Goal: Information Seeking & Learning: Learn about a topic

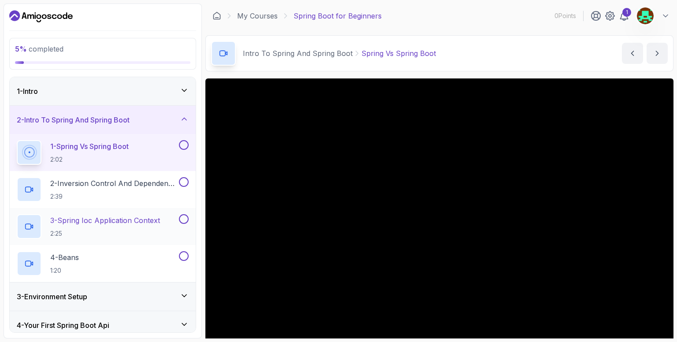
scroll to position [132, 0]
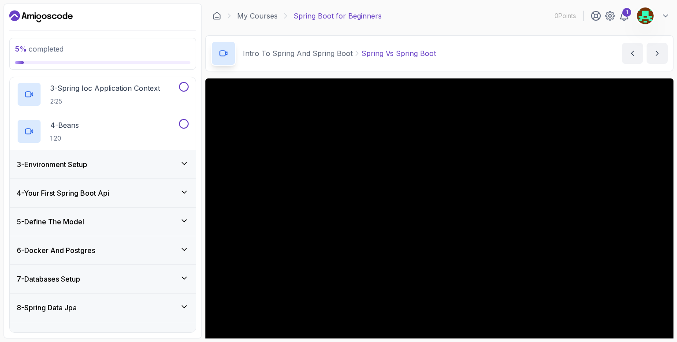
click at [114, 166] on div "3 - Environment Setup" at bounding box center [103, 164] width 172 height 11
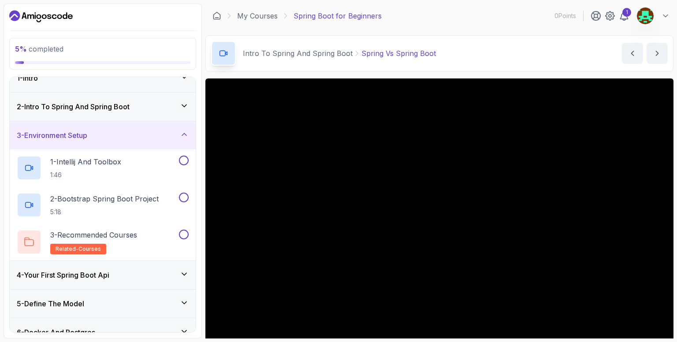
scroll to position [0, 0]
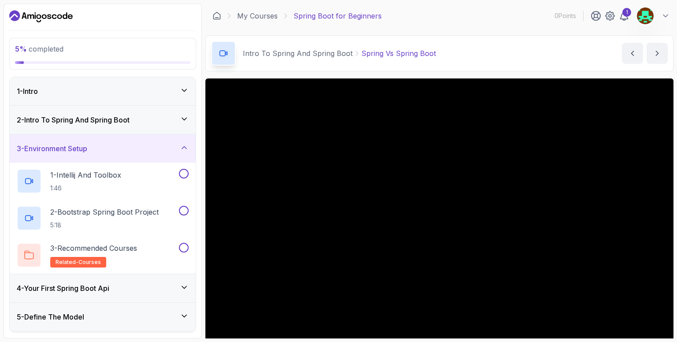
click at [136, 99] on div "1 - Intro" at bounding box center [103, 91] width 186 height 28
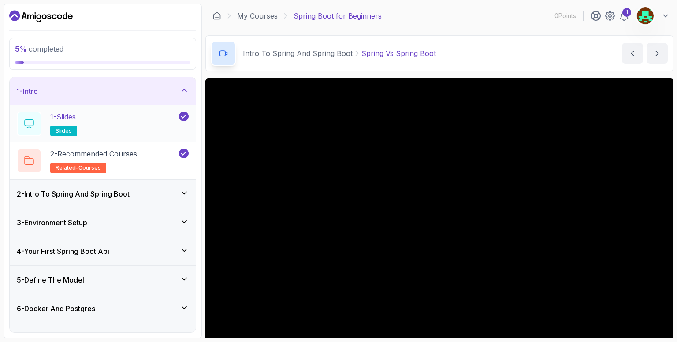
click at [155, 120] on div "1 - Slides slides" at bounding box center [97, 124] width 161 height 25
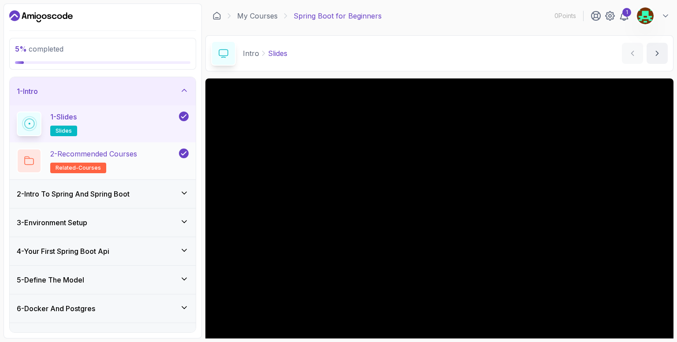
click at [129, 164] on h2 "2 - Recommended Courses related-courses" at bounding box center [93, 161] width 87 height 25
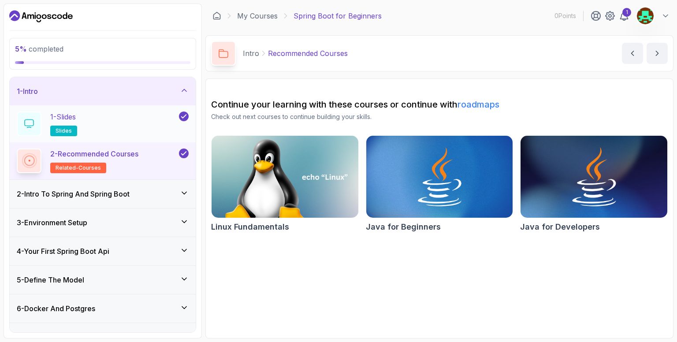
click at [131, 131] on div "1 - Slides slides" at bounding box center [97, 124] width 161 height 25
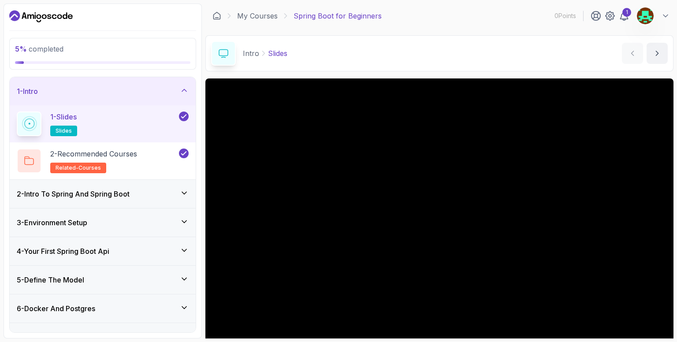
click at [121, 194] on h3 "2 - Intro To Spring And Spring Boot" at bounding box center [73, 194] width 113 height 11
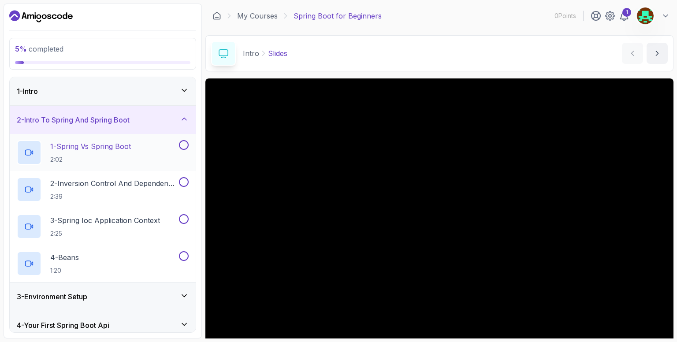
click at [122, 156] on p "2:02" at bounding box center [90, 159] width 81 height 9
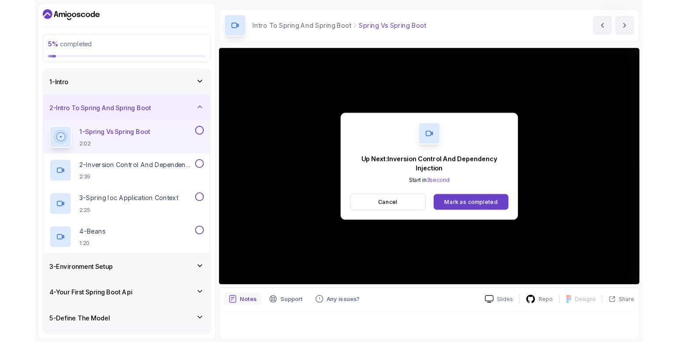
scroll to position [64, 0]
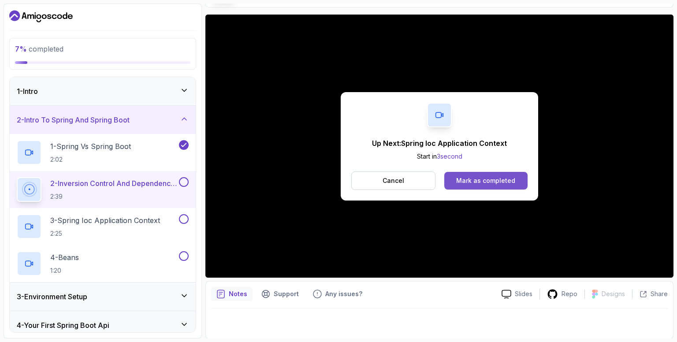
click at [481, 177] on div "Mark as completed" at bounding box center [485, 180] width 59 height 9
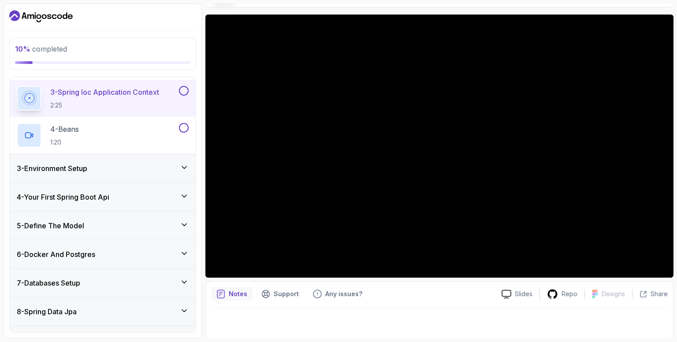
scroll to position [132, 0]
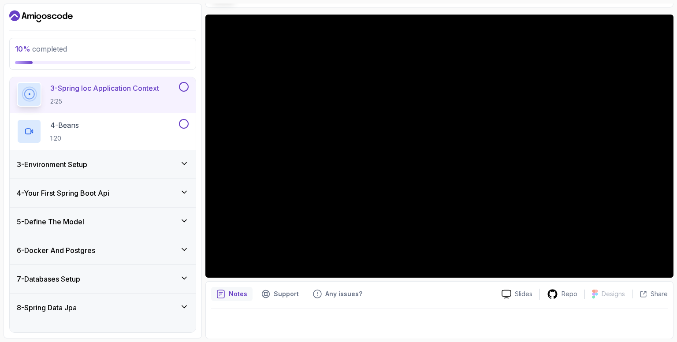
click at [174, 164] on div "3 - Environment Setup" at bounding box center [103, 164] width 172 height 11
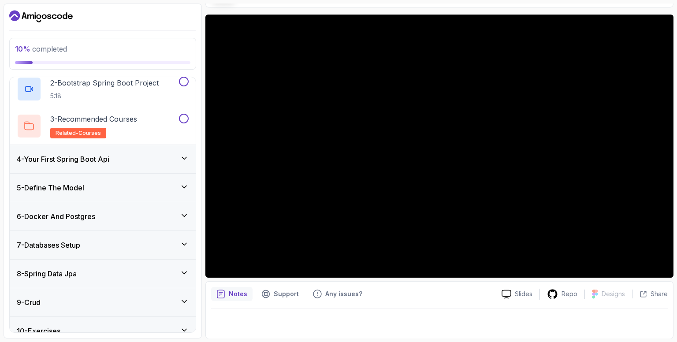
scroll to position [65, 0]
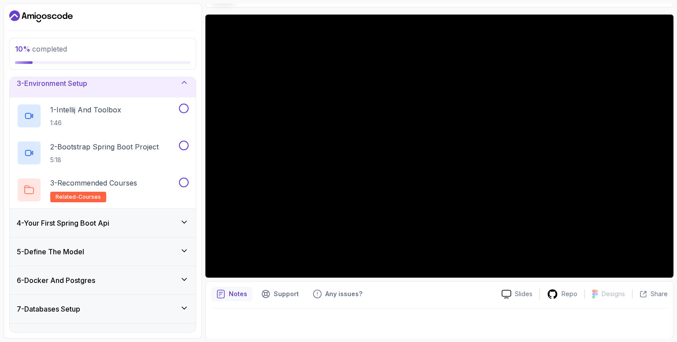
click at [160, 90] on div "3 - Environment Setup" at bounding box center [103, 83] width 186 height 28
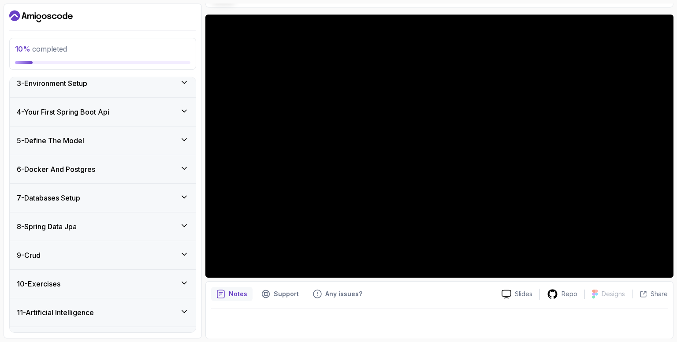
click at [152, 115] on div "4 - Your First Spring Boot Api" at bounding box center [103, 112] width 172 height 11
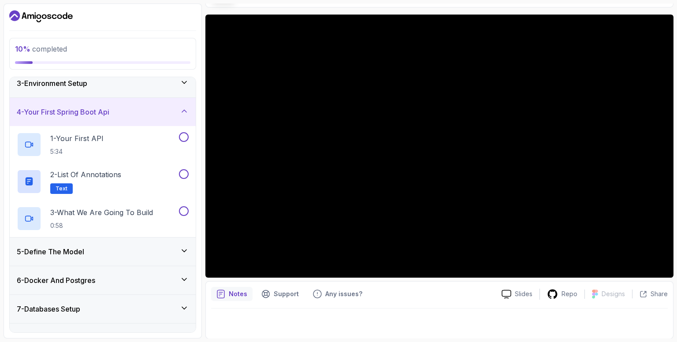
click at [152, 115] on div "4 - Your First Spring Boot Api" at bounding box center [103, 112] width 172 height 11
